Goal: Information Seeking & Learning: Learn about a topic

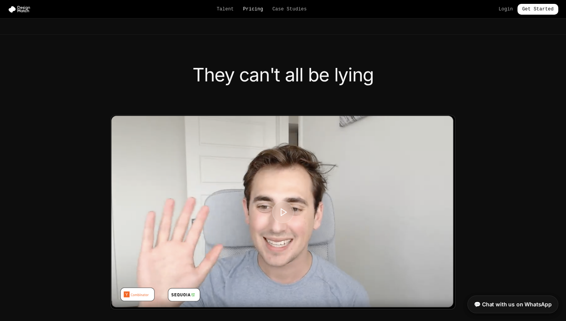
click at [256, 10] on link "Pricing" at bounding box center [253, 9] width 20 height 6
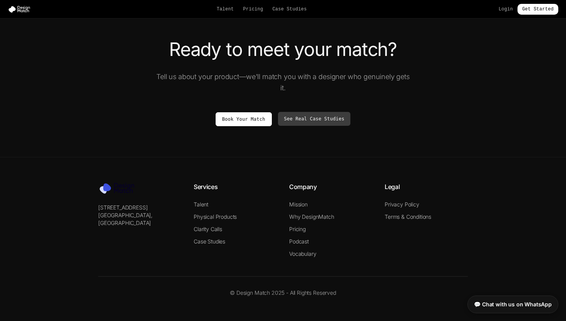
click at [319, 114] on link "See Real Case Studies" at bounding box center [314, 119] width 73 height 14
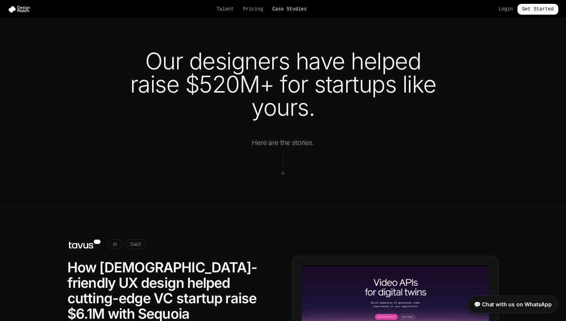
click at [287, 9] on link "Case Studies" at bounding box center [289, 9] width 34 height 6
click at [227, 8] on link "Talent" at bounding box center [225, 9] width 17 height 6
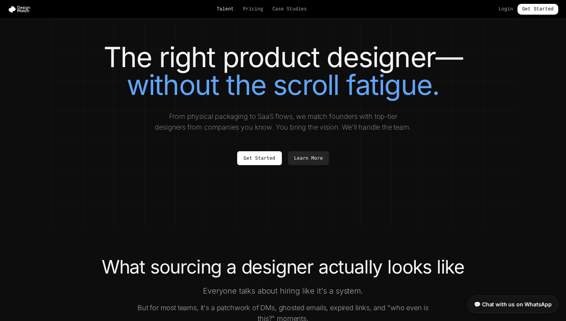
click at [225, 10] on link "Talent" at bounding box center [225, 9] width 17 height 6
click at [250, 160] on link "Get Started" at bounding box center [259, 158] width 45 height 14
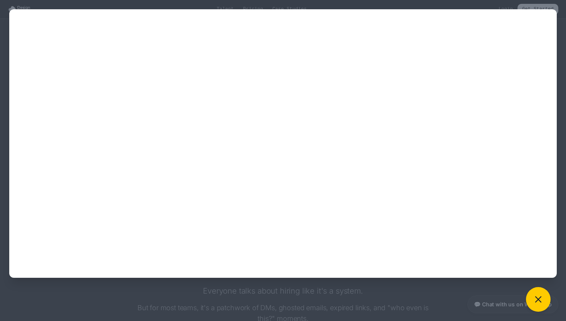
click at [166, 4] on div at bounding box center [283, 160] width 566 height 321
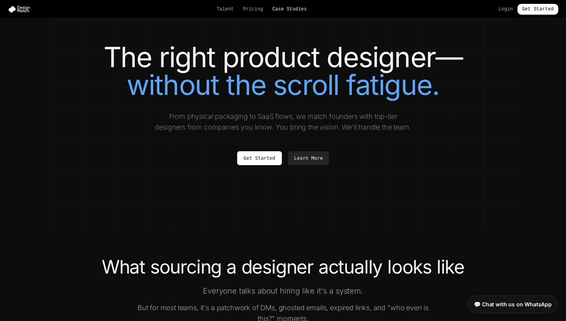
click at [291, 9] on link "Case Studies" at bounding box center [289, 9] width 34 height 6
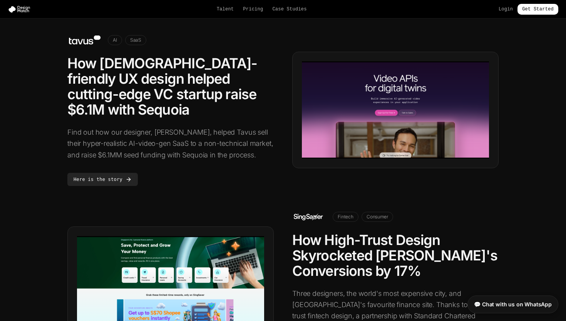
scroll to position [209, 0]
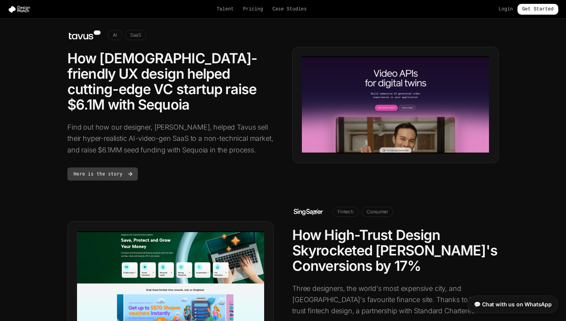
click at [118, 167] on link "Here is the story" at bounding box center [102, 173] width 71 height 13
